Goal: Task Accomplishment & Management: Complete application form

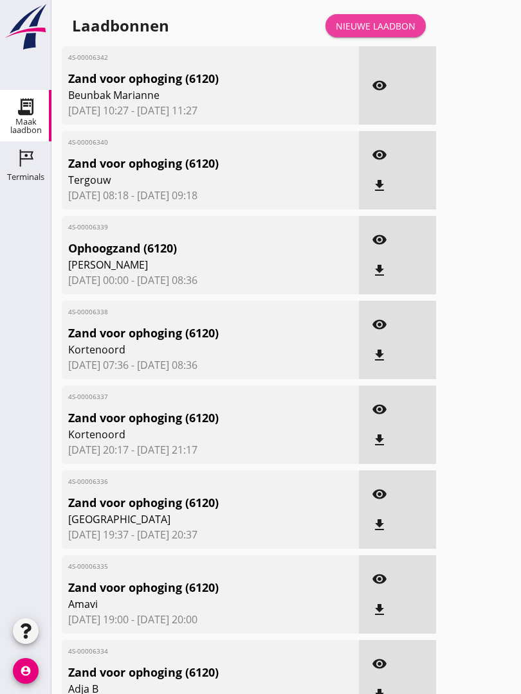
click at [391, 33] on div "Nieuwe laadbon" at bounding box center [376, 25] width 80 height 13
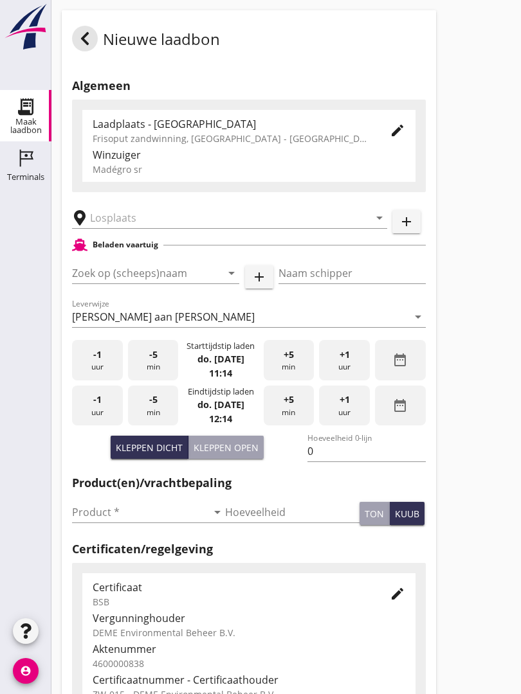
click at [141, 224] on input "text" at bounding box center [220, 218] width 261 height 21
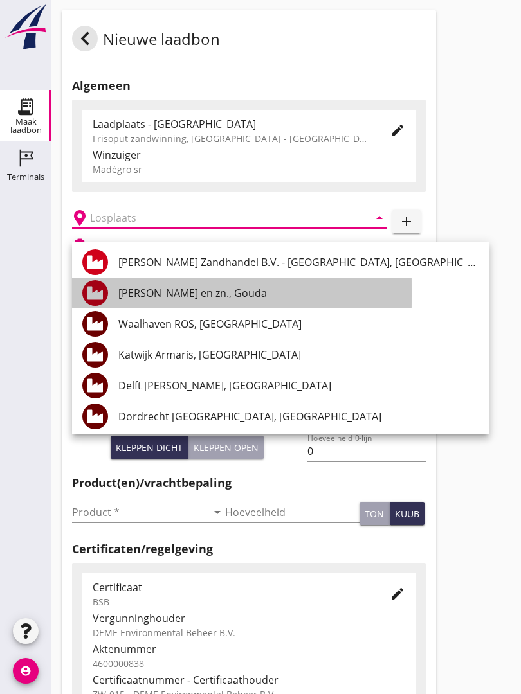
click at [220, 291] on div "[PERSON_NAME] en zn., Gouda" at bounding box center [298, 292] width 360 height 15
type input "[PERSON_NAME] en zn., Gouda"
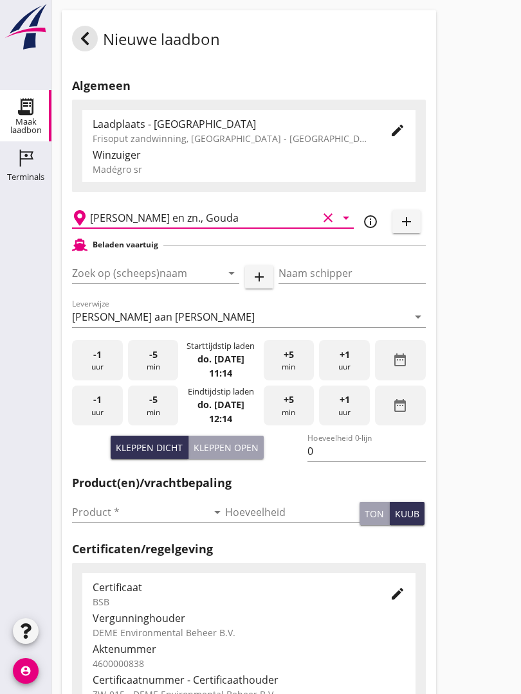
click at [189, 283] on input "Zoek op (scheeps)naam" at bounding box center [137, 273] width 131 height 21
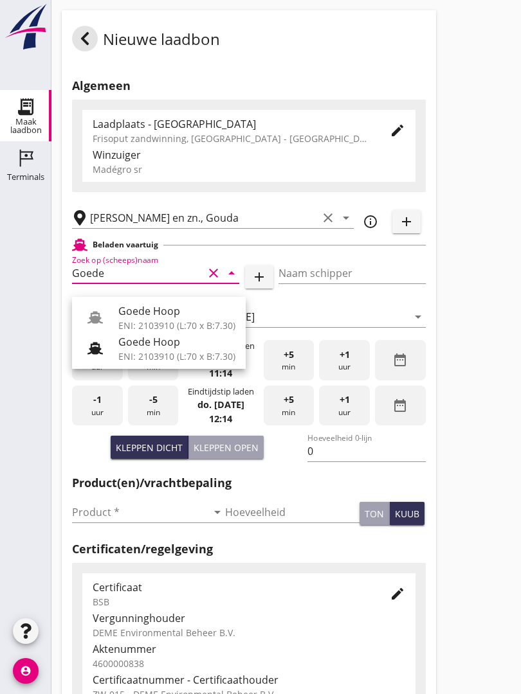
click at [172, 312] on div "Goede Hoop" at bounding box center [176, 310] width 117 height 15
type input "Goede Hoop"
type input "[PERSON_NAME]"
type input "555"
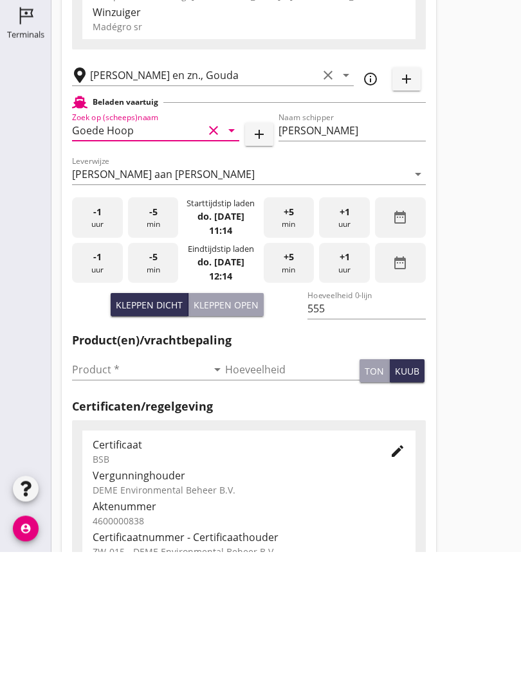
click at [98, 502] on input "Product *" at bounding box center [139, 512] width 135 height 21
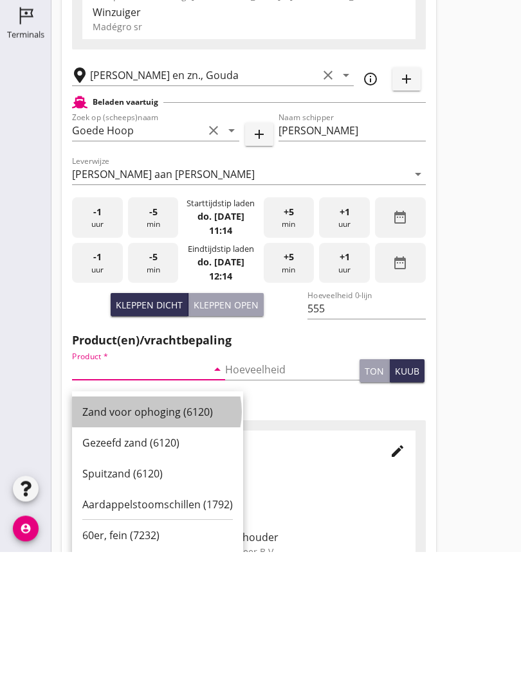
click at [174, 547] on div "Zand voor ophoging (6120)" at bounding box center [157, 554] width 150 height 15
type input "Zand voor ophoging (6120)"
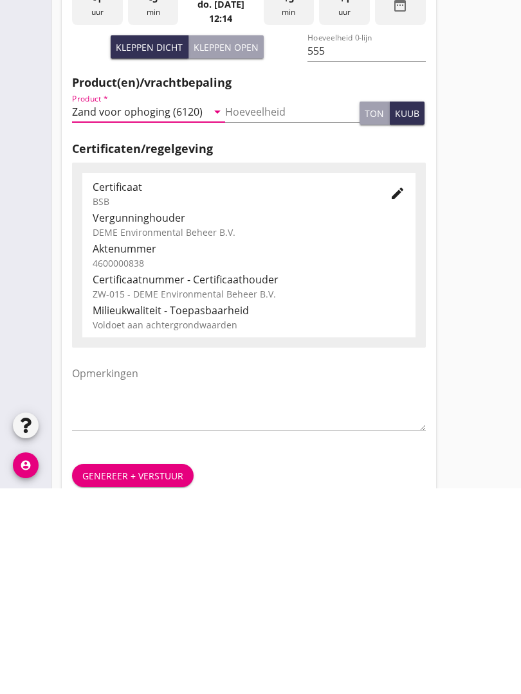
scroll to position [225, 0]
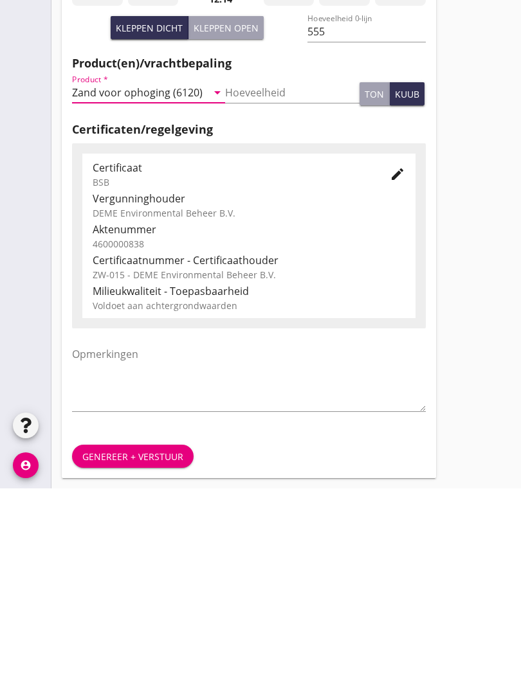
click at [114, 656] on div "Genereer + verstuur" at bounding box center [132, 662] width 101 height 13
